Goal: Task Accomplishment & Management: Manage account settings

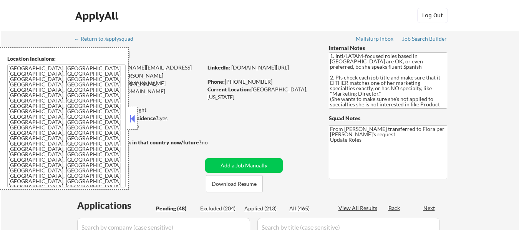
scroll to position [184, 0]
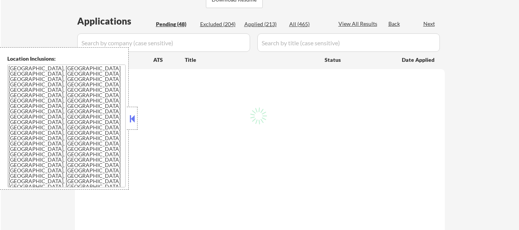
select select ""pending""
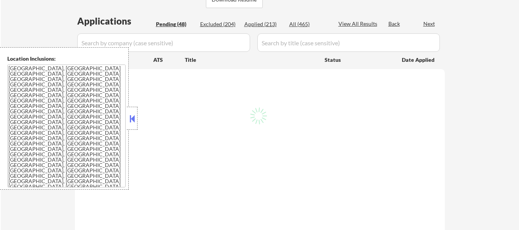
select select ""pending""
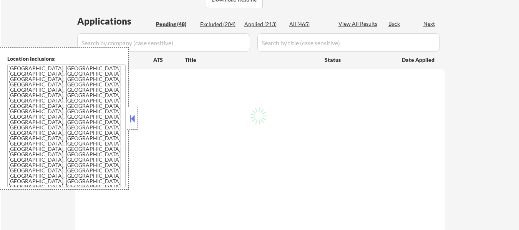
select select ""pending""
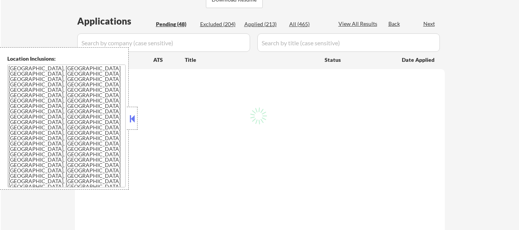
select select ""pending""
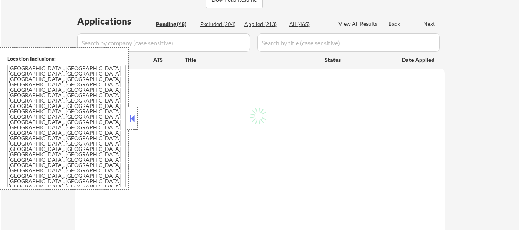
select select ""pending""
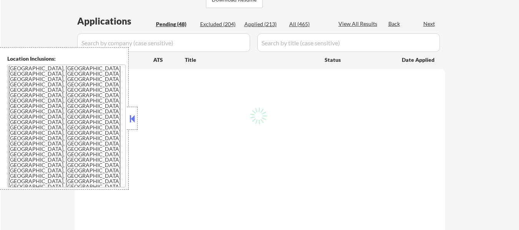
select select ""pending""
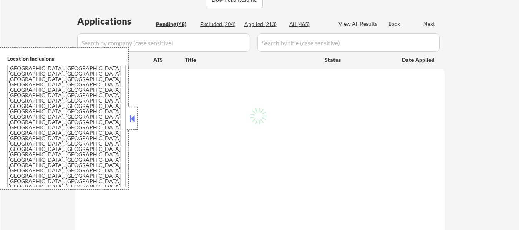
select select ""pending""
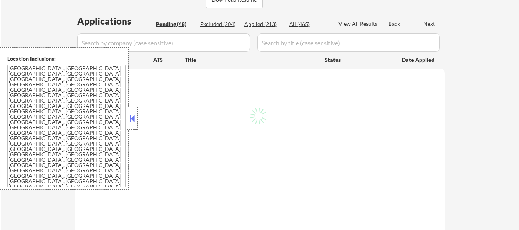
select select ""pending""
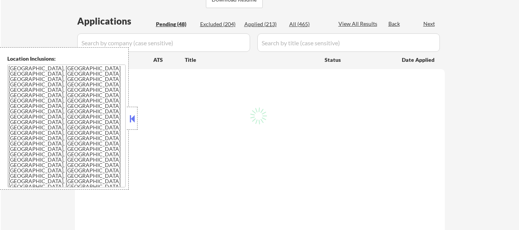
select select ""pending""
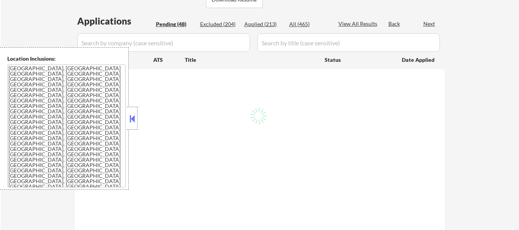
select select ""pending""
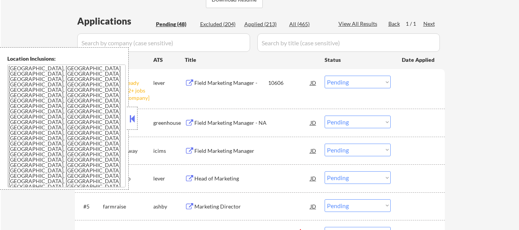
scroll to position [154, 0]
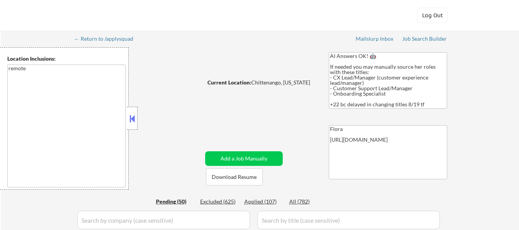
select select ""pending""
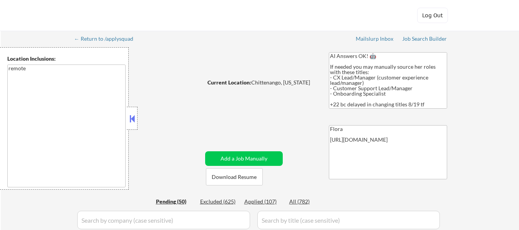
select select ""pending""
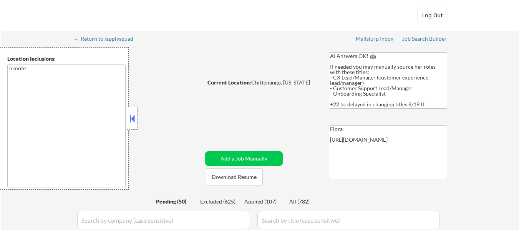
select select ""pending""
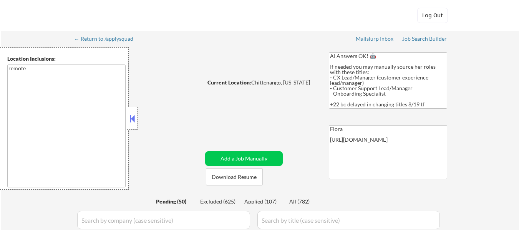
select select ""pending""
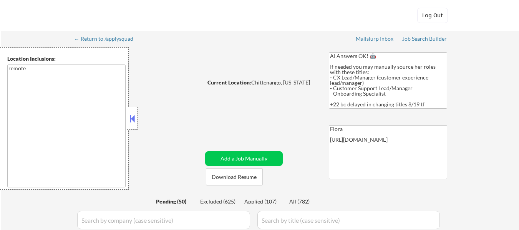
select select ""pending""
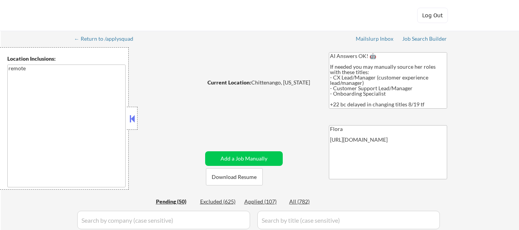
select select ""pending""
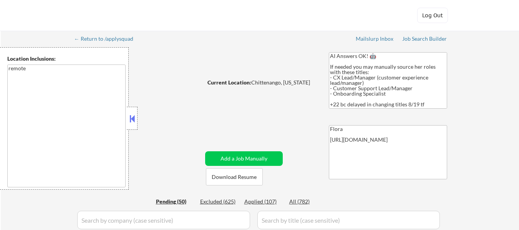
select select ""pending""
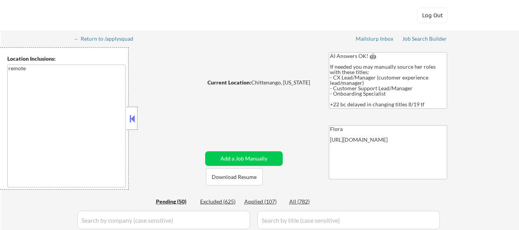
select select ""pending""
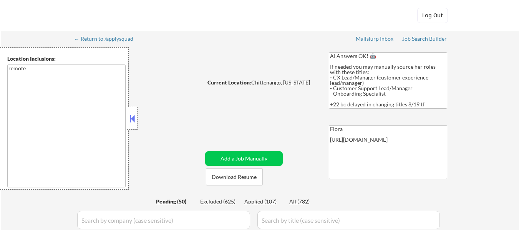
select select ""pending""
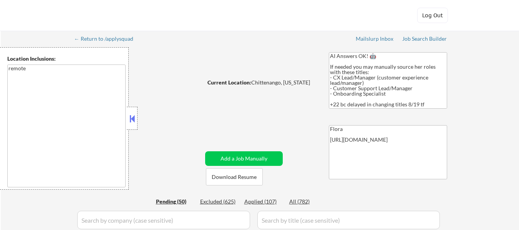
select select ""pending""
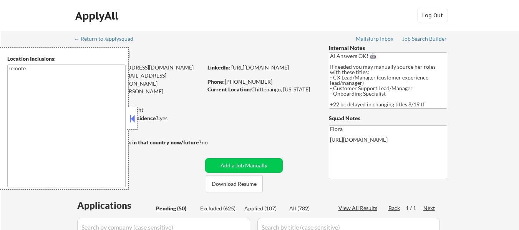
click at [132, 113] on button at bounding box center [132, 119] width 8 height 12
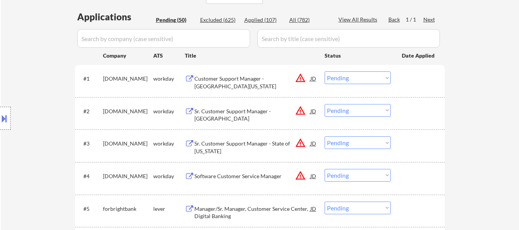
scroll to position [192, 0]
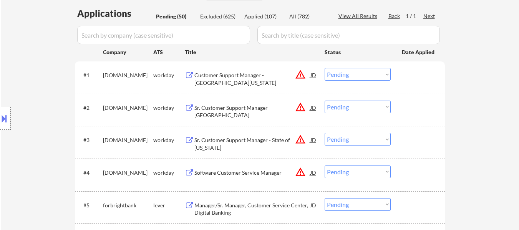
click at [267, 77] on div "Customer Support Manager - [GEOGRAPHIC_DATA][US_STATE]" at bounding box center [252, 78] width 116 height 15
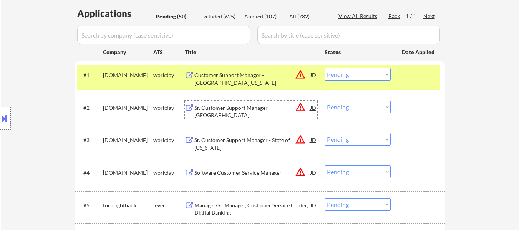
click at [276, 108] on div "Sr. Customer Support Manager - [GEOGRAPHIC_DATA]" at bounding box center [252, 111] width 116 height 15
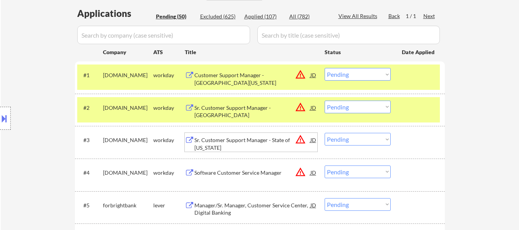
click at [255, 144] on div "Sr. Customer Support Manager - State of [US_STATE]" at bounding box center [252, 143] width 116 height 15
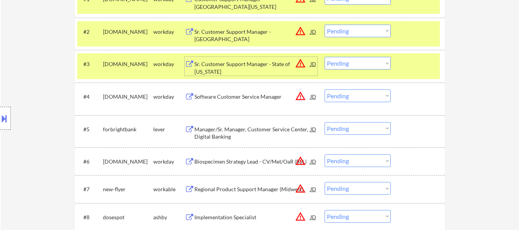
scroll to position [269, 0]
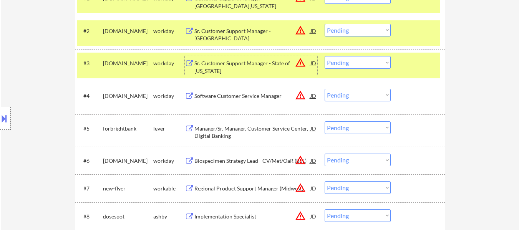
click at [351, 33] on select "Choose an option... Pending Applied Excluded (Questions) Excluded (Expired) Exc…" at bounding box center [357, 30] width 66 height 13
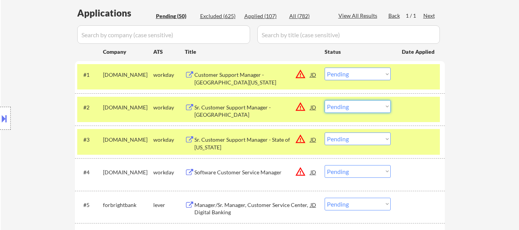
scroll to position [192, 0]
drag, startPoint x: 346, startPoint y: 73, endPoint x: 346, endPoint y: 80, distance: 6.5
click at [346, 73] on select "Choose an option... Pending Applied Excluded (Questions) Excluded (Expired) Exc…" at bounding box center [357, 74] width 66 height 13
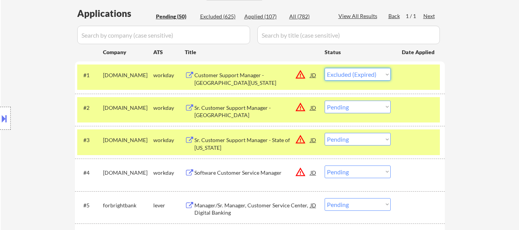
click at [324, 68] on select "Choose an option... Pending Applied Excluded (Questions) Excluded (Expired) Exc…" at bounding box center [357, 74] width 66 height 13
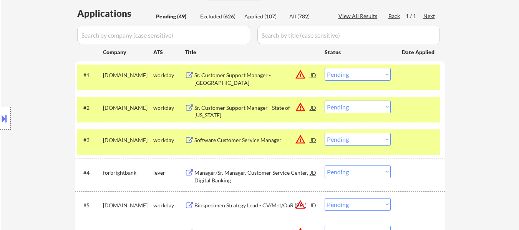
click at [360, 73] on select "Choose an option... Pending Applied Excluded (Questions) Excluded (Expired) Exc…" at bounding box center [357, 74] width 66 height 13
click at [324, 68] on select "Choose an option... Pending Applied Excluded (Questions) Excluded (Expired) Exc…" at bounding box center [357, 74] width 66 height 13
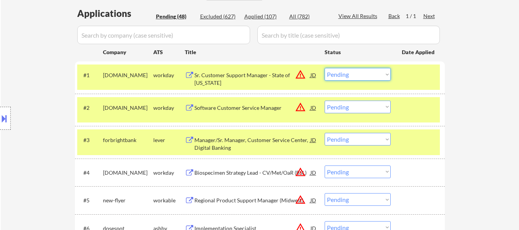
click at [375, 73] on select "Choose an option... Pending Applied Excluded (Questions) Excluded (Expired) Exc…" at bounding box center [357, 74] width 66 height 13
click at [324, 68] on select "Choose an option... Pending Applied Excluded (Questions) Excluded (Expired) Exc…" at bounding box center [357, 74] width 66 height 13
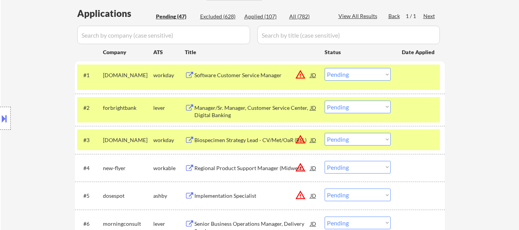
click at [381, 74] on select "Choose an option... Pending Applied Excluded (Questions) Excluded (Expired) Exc…" at bounding box center [357, 74] width 66 height 13
click at [324, 68] on select "Choose an option... Pending Applied Excluded (Questions) Excluded (Expired) Exc…" at bounding box center [357, 74] width 66 height 13
select select ""pending""
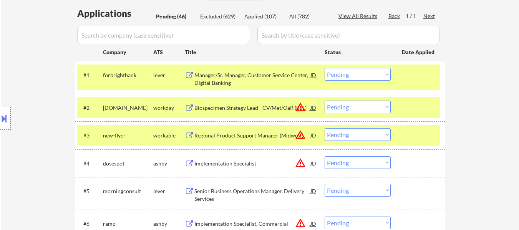
click at [413, 77] on div at bounding box center [419, 75] width 34 height 14
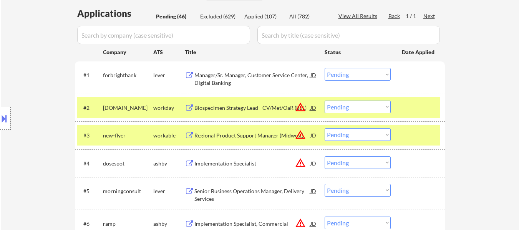
drag, startPoint x: 418, startPoint y: 104, endPoint x: 418, endPoint y: 109, distance: 5.0
click at [418, 104] on div at bounding box center [419, 108] width 34 height 14
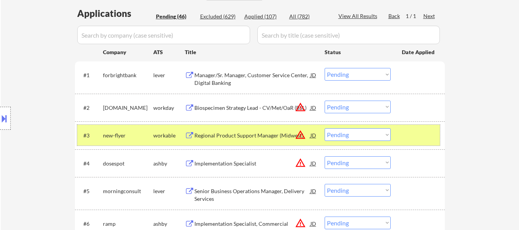
click at [415, 141] on div at bounding box center [419, 135] width 34 height 14
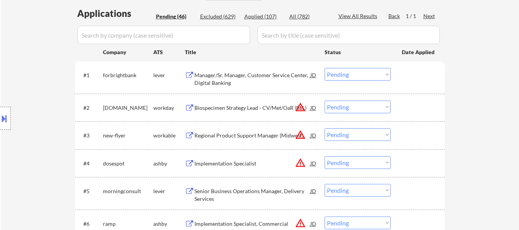
click at [362, 107] on select "Choose an option... Pending Applied Excluded (Questions) Excluded (Expired) Exc…" at bounding box center [357, 107] width 66 height 13
click at [324, 101] on select "Choose an option... Pending Applied Excluded (Questions) Excluded (Expired) Exc…" at bounding box center [357, 107] width 66 height 13
select select ""pending""
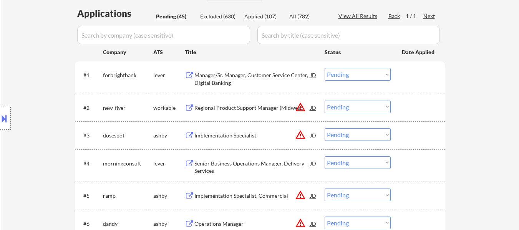
click at [248, 73] on div "Manager/Sr. Manager, Customer Service Center, Digital Banking" at bounding box center [252, 78] width 116 height 15
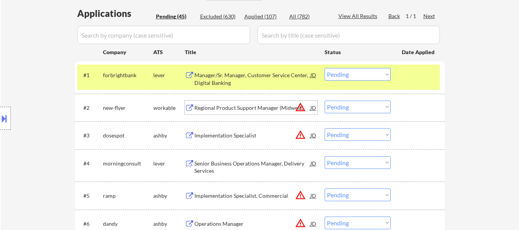
click at [260, 106] on div "Regional Product Support Manager (Midwest)" at bounding box center [252, 108] width 116 height 8
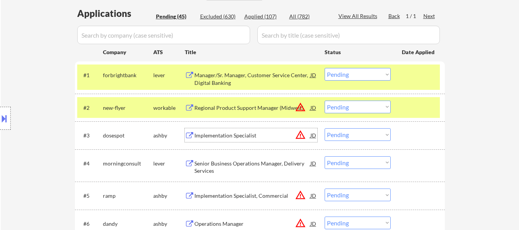
click at [238, 131] on div "Implementation Specialist" at bounding box center [252, 135] width 116 height 14
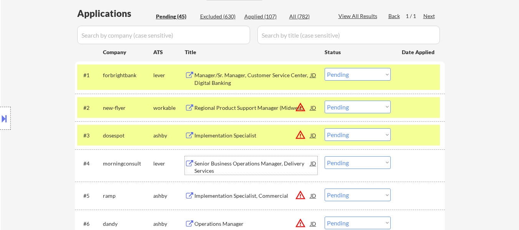
click at [243, 157] on div "Senior Business Operations Manager, Delivery Services" at bounding box center [252, 165] width 116 height 18
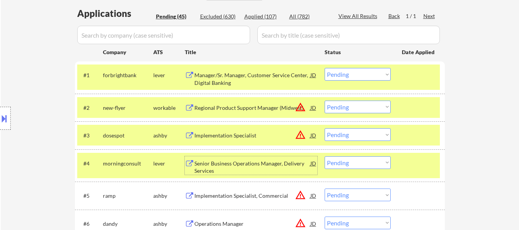
click at [235, 189] on div "Implementation Specialist, Commercial" at bounding box center [252, 195] width 116 height 14
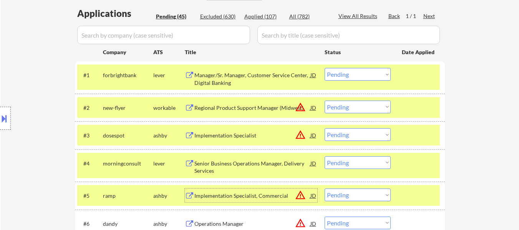
click at [365, 70] on select "Choose an option... Pending Applied Excluded (Questions) Excluded (Expired) Exc…" at bounding box center [357, 74] width 66 height 13
click at [324, 68] on select "Choose an option... Pending Applied Excluded (Questions) Excluded (Expired) Exc…" at bounding box center [357, 74] width 66 height 13
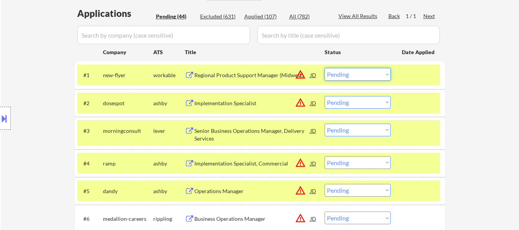
click at [344, 77] on select "Choose an option... Pending Applied Excluded (Questions) Excluded (Expired) Exc…" at bounding box center [357, 74] width 66 height 13
click at [324, 68] on select "Choose an option... Pending Applied Excluded (Questions) Excluded (Expired) Exc…" at bounding box center [357, 74] width 66 height 13
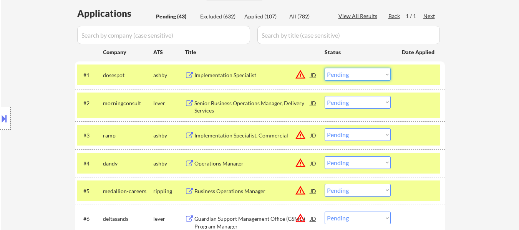
click at [369, 75] on select "Choose an option... Pending Applied Excluded (Questions) Excluded (Expired) Exc…" at bounding box center [357, 74] width 66 height 13
click at [324, 68] on select "Choose an option... Pending Applied Excluded (Questions) Excluded (Expired) Exc…" at bounding box center [357, 74] width 66 height 13
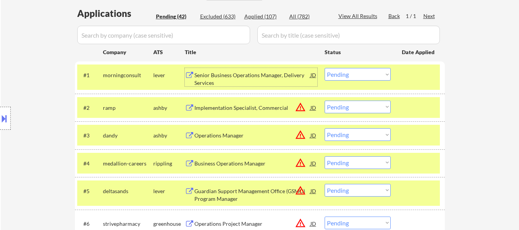
click at [260, 73] on div "Senior Business Operations Manager, Delivery Services" at bounding box center [252, 78] width 116 height 15
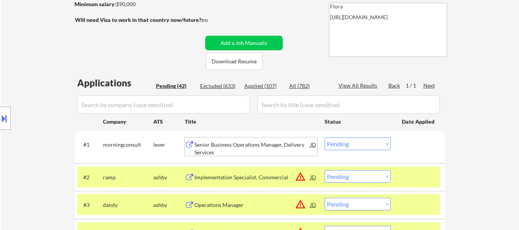
scroll to position [115, 0]
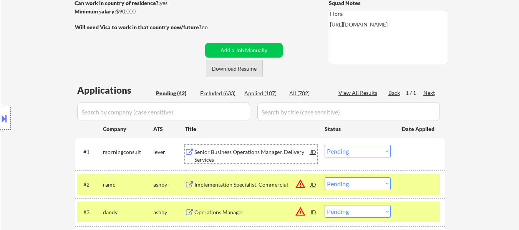
click at [251, 72] on button "Download Resume" at bounding box center [234, 68] width 57 height 17
click at [236, 71] on button "Download Resume" at bounding box center [234, 68] width 57 height 17
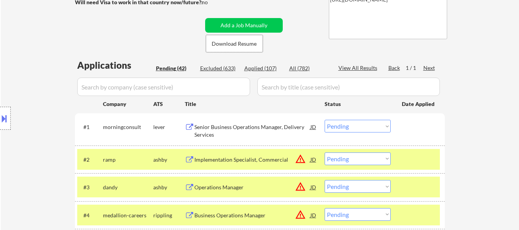
scroll to position [154, 0]
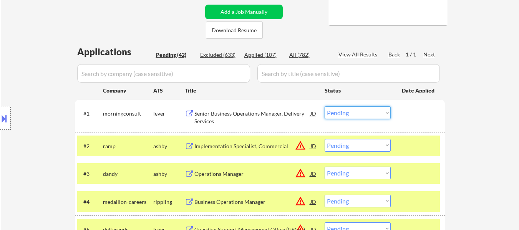
click at [359, 111] on select "Choose an option... Pending Applied Excluded (Questions) Excluded (Expired) Exc…" at bounding box center [357, 112] width 66 height 13
click at [324, 106] on select "Choose an option... Pending Applied Excluded (Questions) Excluded (Expired) Exc…" at bounding box center [357, 112] width 66 height 13
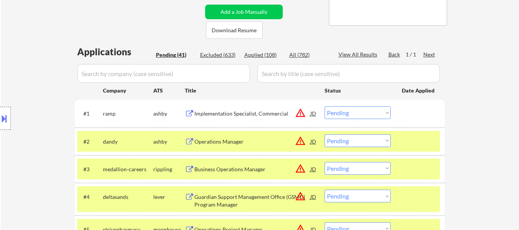
click at [243, 117] on div "Implementation Specialist, Commercial" at bounding box center [252, 114] width 116 height 8
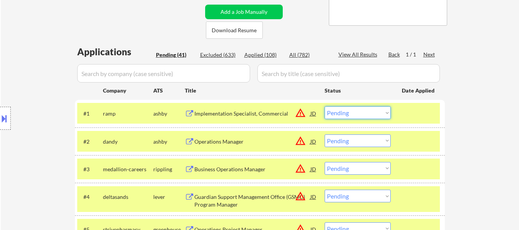
click at [345, 117] on select "Choose an option... Pending Applied Excluded (Questions) Excluded (Expired) Exc…" at bounding box center [357, 112] width 66 height 13
click at [324, 106] on select "Choose an option... Pending Applied Excluded (Questions) Excluded (Expired) Exc…" at bounding box center [357, 112] width 66 height 13
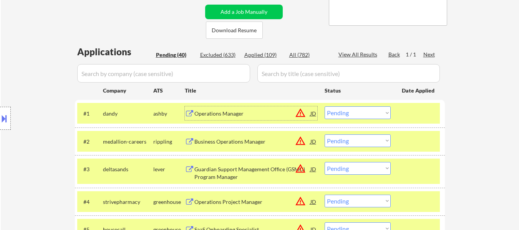
click at [229, 108] on div "Operations Manager" at bounding box center [252, 113] width 116 height 14
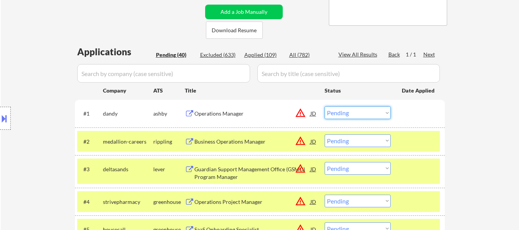
click at [351, 116] on select "Choose an option... Pending Applied Excluded (Questions) Excluded (Expired) Exc…" at bounding box center [357, 112] width 66 height 13
click at [324, 106] on select "Choose an option... Pending Applied Excluded (Questions) Excluded (Expired) Exc…" at bounding box center [357, 112] width 66 height 13
click at [258, 142] on div "Business Operations Manager" at bounding box center [252, 142] width 116 height 8
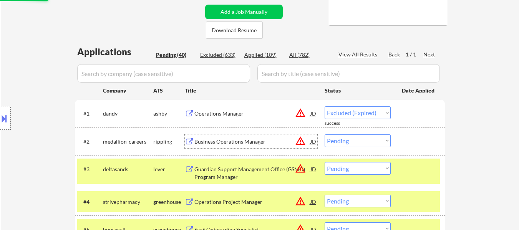
select select ""pending""
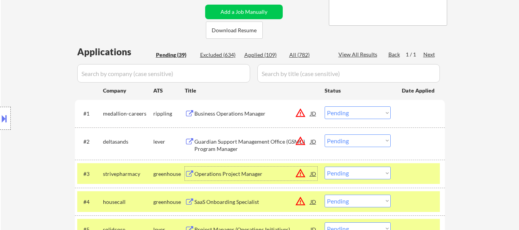
click at [247, 172] on div "Operations Project Manager" at bounding box center [252, 174] width 116 height 8
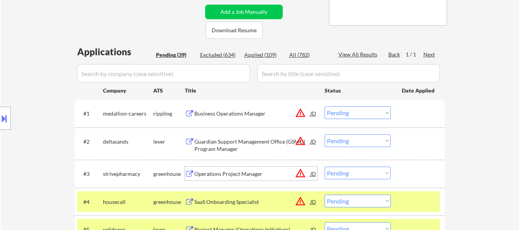
click at [246, 197] on div "SaaS Onboarding Specialist" at bounding box center [252, 202] width 116 height 14
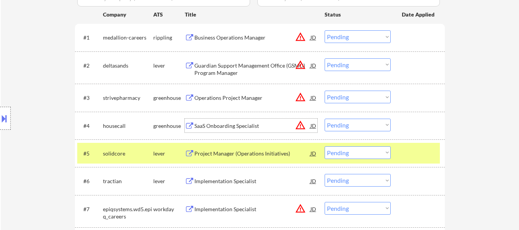
scroll to position [230, 0]
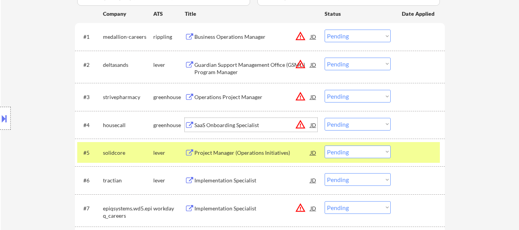
click at [252, 158] on div "Project Manager (Operations Initiatives)" at bounding box center [252, 152] width 116 height 14
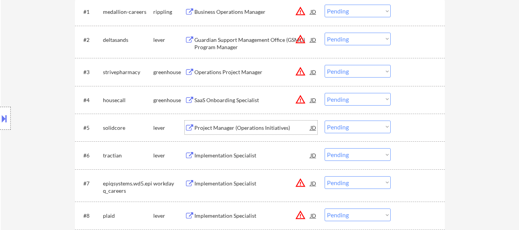
scroll to position [269, 0]
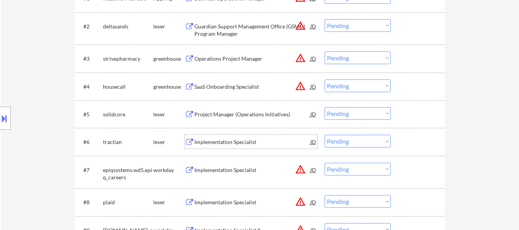
click at [246, 146] on div "Implementation Specialist" at bounding box center [252, 142] width 116 height 14
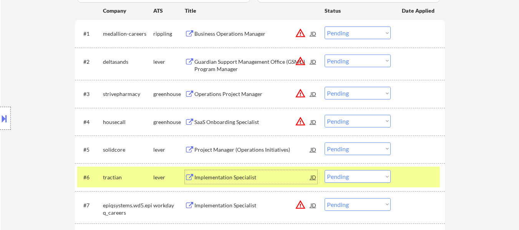
scroll to position [192, 0]
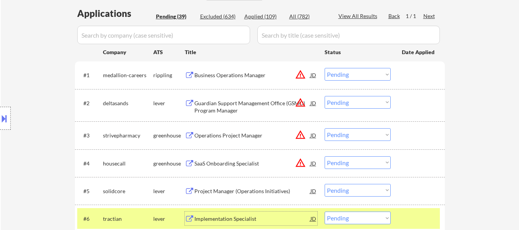
click at [234, 105] on div "Guardian Support Management Office (GSMO) Program Manager" at bounding box center [252, 106] width 116 height 15
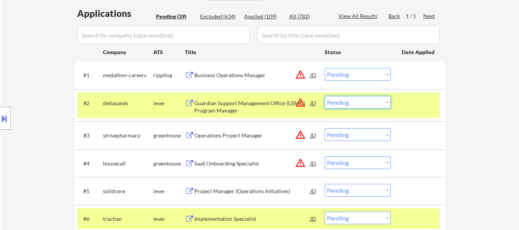
click at [362, 104] on select "Choose an option... Pending Applied Excluded (Questions) Excluded (Expired) Exc…" at bounding box center [357, 102] width 66 height 13
click at [324, 96] on select "Choose an option... Pending Applied Excluded (Questions) Excluded (Expired) Exc…" at bounding box center [357, 102] width 66 height 13
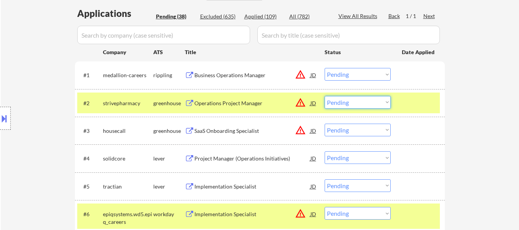
click at [352, 100] on select "Choose an option... Pending Applied Excluded (Questions) Excluded (Expired) Exc…" at bounding box center [357, 102] width 66 height 13
click at [324, 96] on select "Choose an option... Pending Applied Excluded (Questions) Excluded (Expired) Exc…" at bounding box center [357, 102] width 66 height 13
select select ""pending""
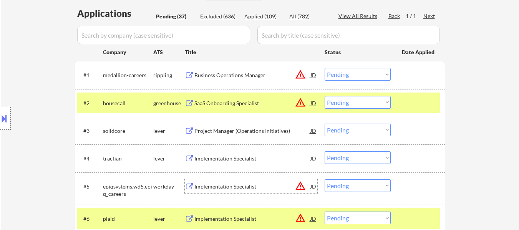
click at [221, 182] on div "Implementation Specialist" at bounding box center [252, 186] width 116 height 14
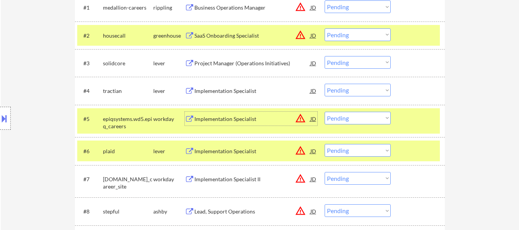
scroll to position [269, 0]
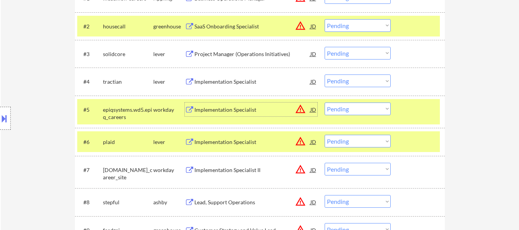
click at [251, 145] on div "Implementation Specialist" at bounding box center [252, 142] width 116 height 8
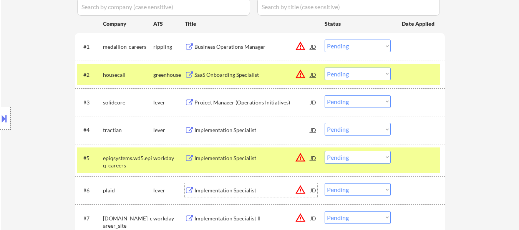
scroll to position [154, 0]
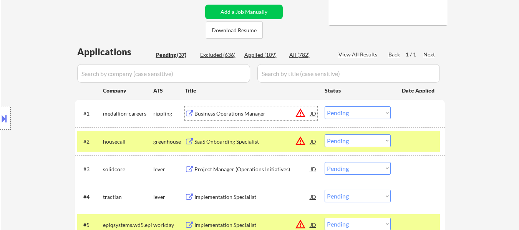
click at [260, 111] on div "Business Operations Manager" at bounding box center [252, 114] width 116 height 8
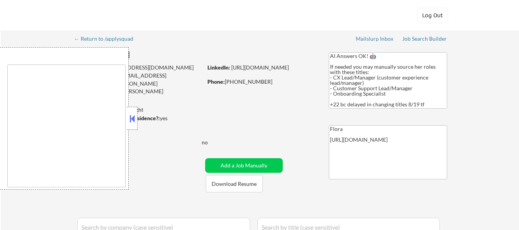
type textarea "remote"
select select ""pending""
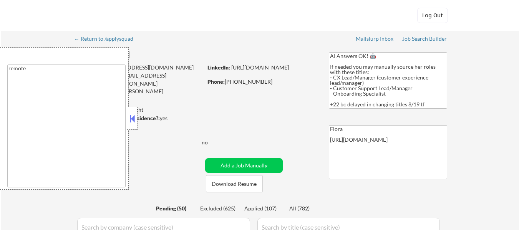
select select ""pending""
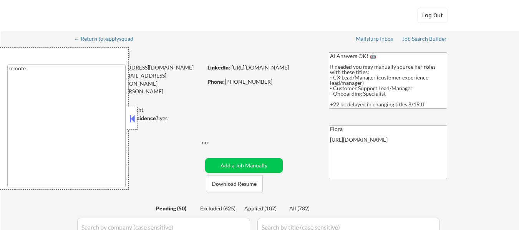
select select ""pending""
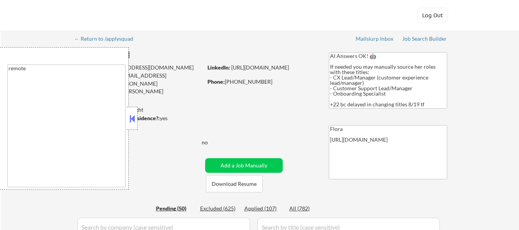
select select ""pending""
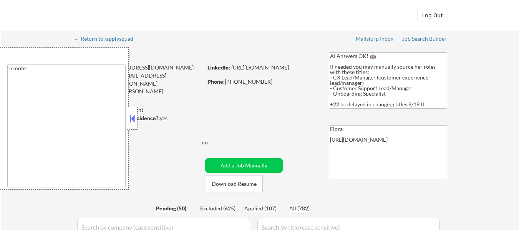
select select ""pending""
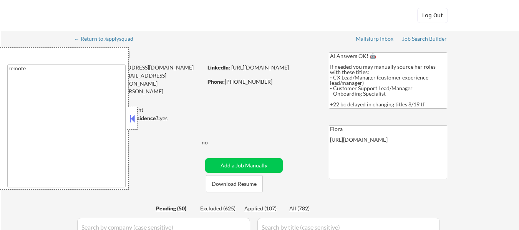
select select ""pending""
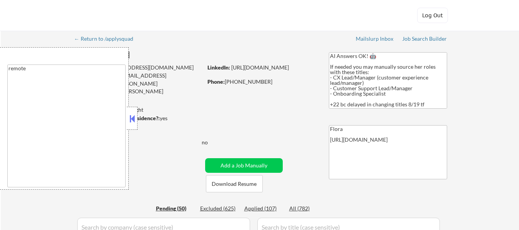
select select ""pending""
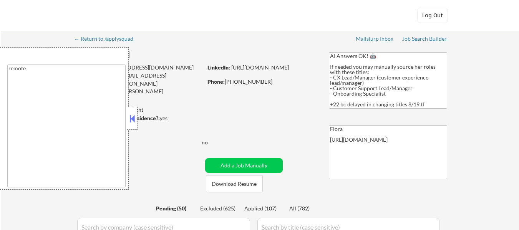
select select ""pending""
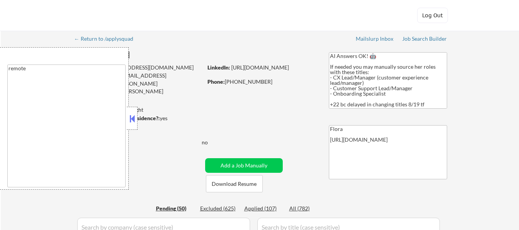
select select ""pending""
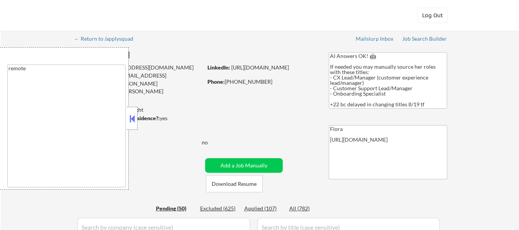
select select ""pending""
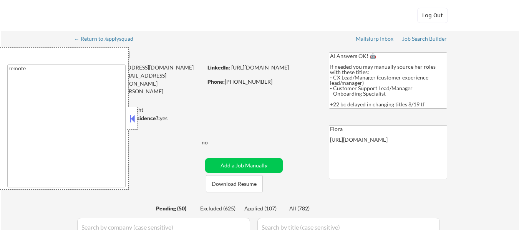
select select ""pending""
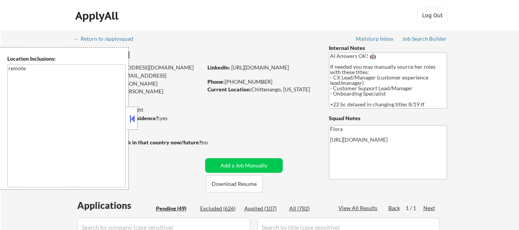
select select ""pending""
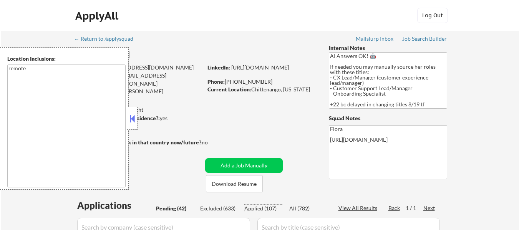
click at [263, 208] on div "Applied (107)" at bounding box center [263, 209] width 38 height 8
select select ""applied""
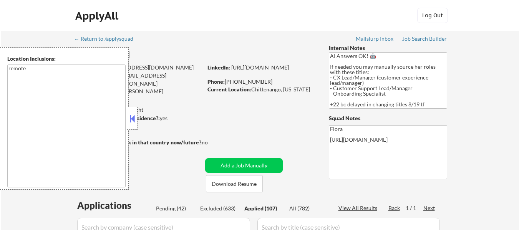
select select ""applied""
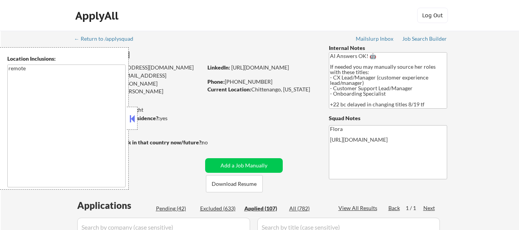
select select ""applied""
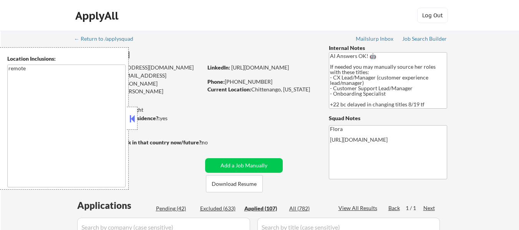
select select ""applied""
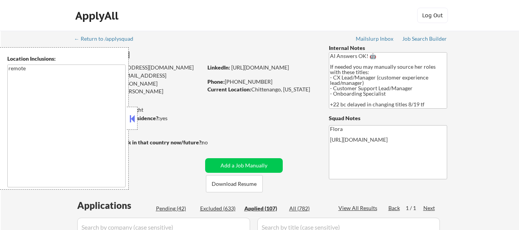
select select ""applied""
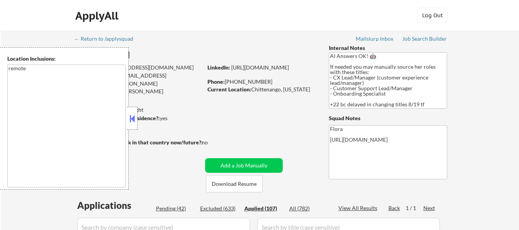
select select ""applied""
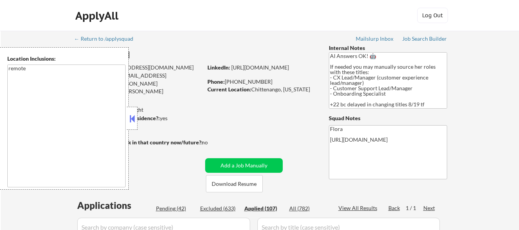
select select ""applied""
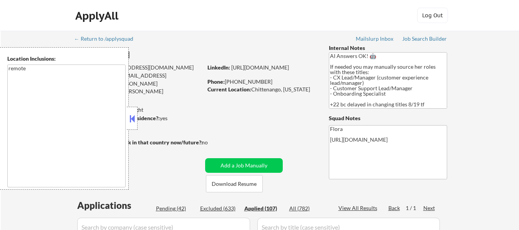
select select ""applied""
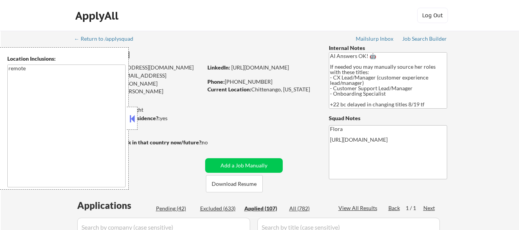
select select ""applied""
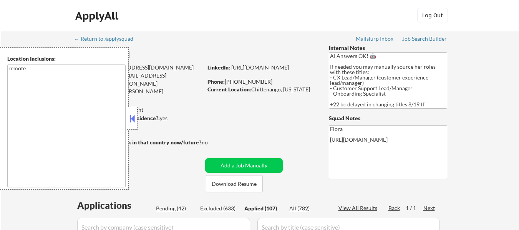
select select ""applied""
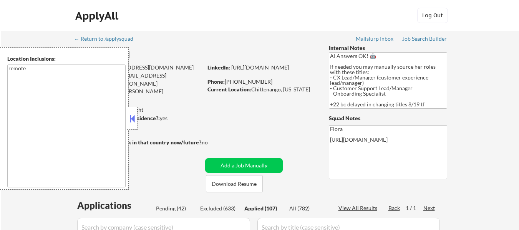
select select ""applied""
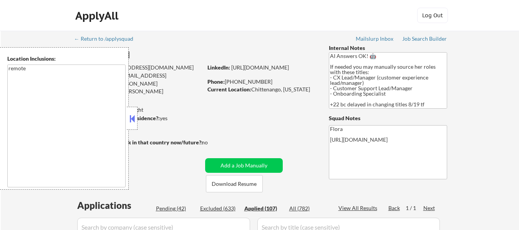
select select ""applied""
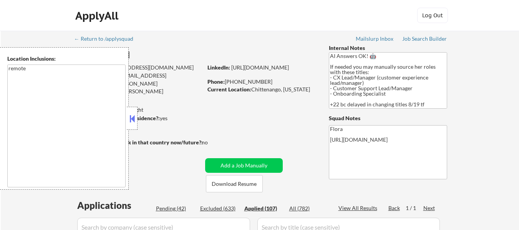
select select ""applied""
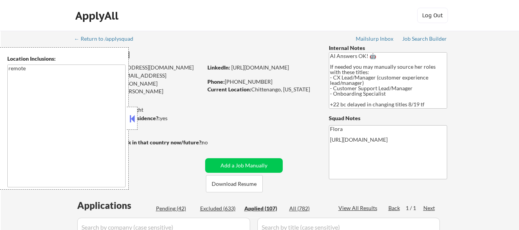
select select ""applied""
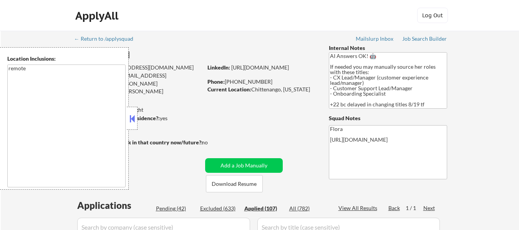
select select ""applied""
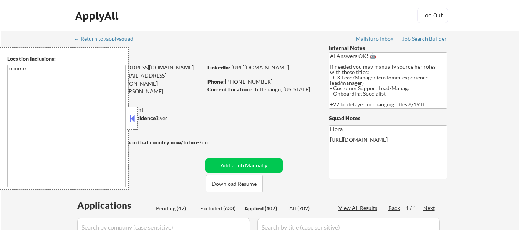
select select ""applied""
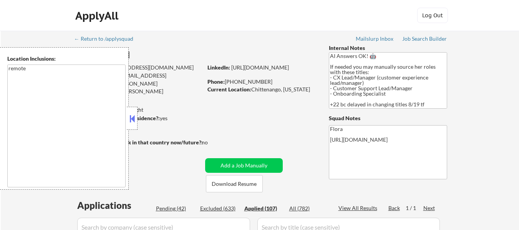
select select ""applied""
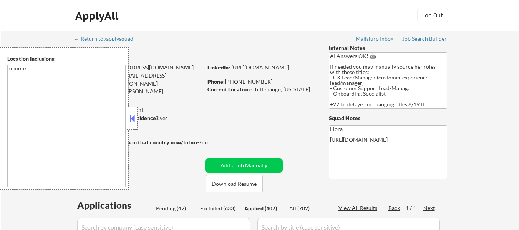
select select ""applied""
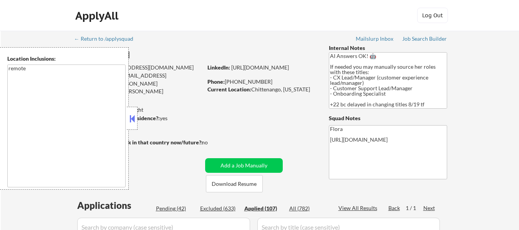
select select ""applied""
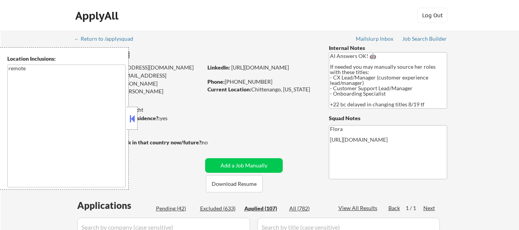
select select ""applied""
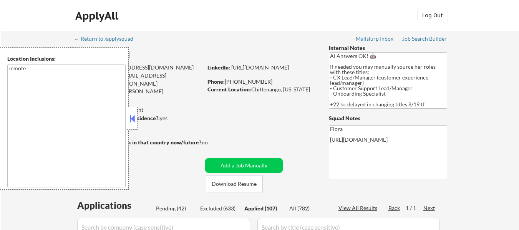
select select ""applied""
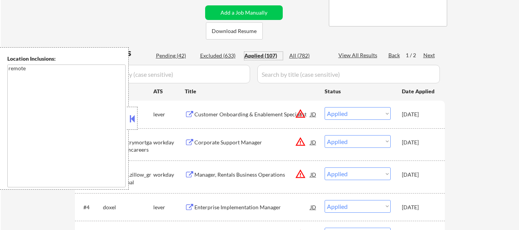
scroll to position [154, 0]
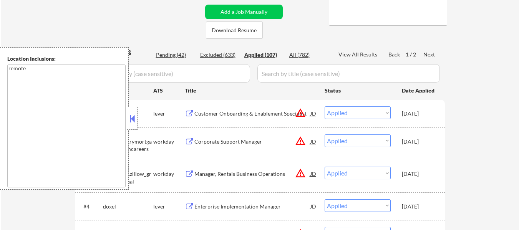
click at [134, 120] on button at bounding box center [132, 119] width 8 height 12
